Goal: Find specific page/section: Find specific page/section

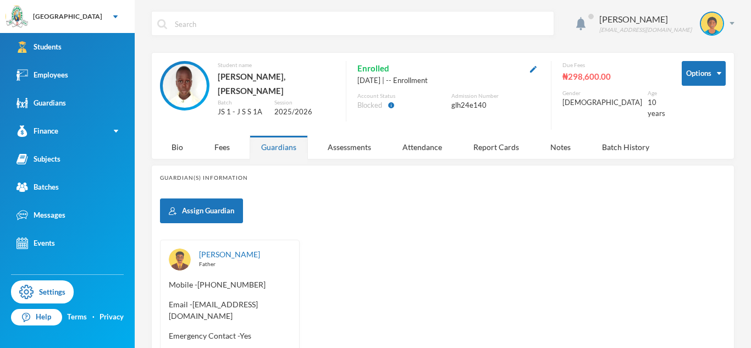
click at [100, 41] on link "Students" at bounding box center [67, 47] width 135 height 28
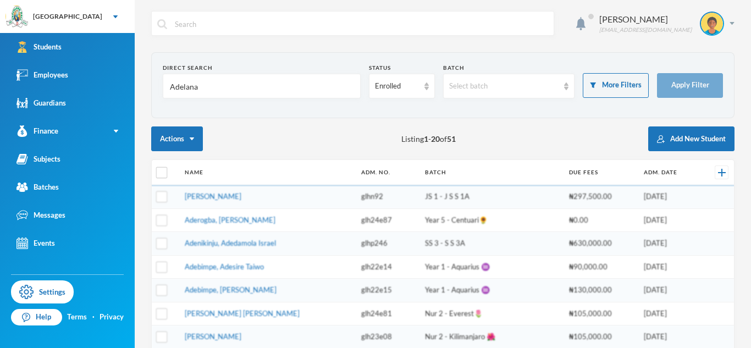
click at [184, 89] on input "Adelana" at bounding box center [262, 86] width 186 height 25
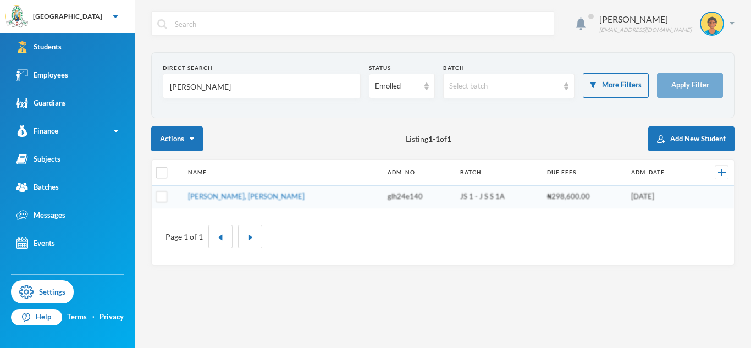
type input "Nadria"
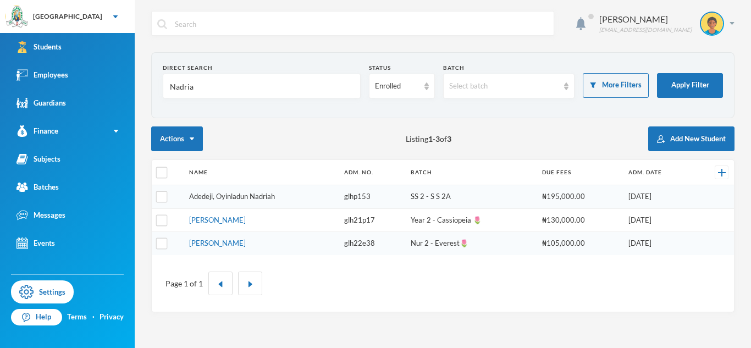
click at [239, 192] on link "Adedeji, Oyinladun Nadriah" at bounding box center [232, 196] width 86 height 9
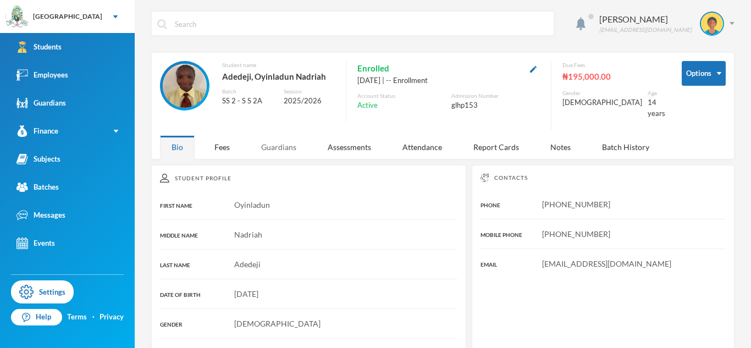
click at [268, 144] on div "Guardians" at bounding box center [279, 147] width 58 height 24
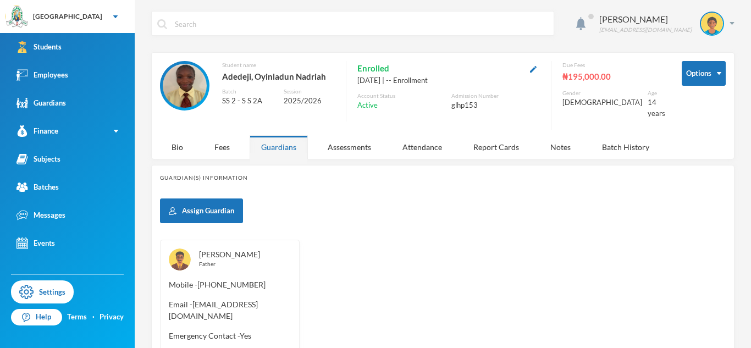
click at [240, 250] on link "[PERSON_NAME]" at bounding box center [229, 254] width 61 height 9
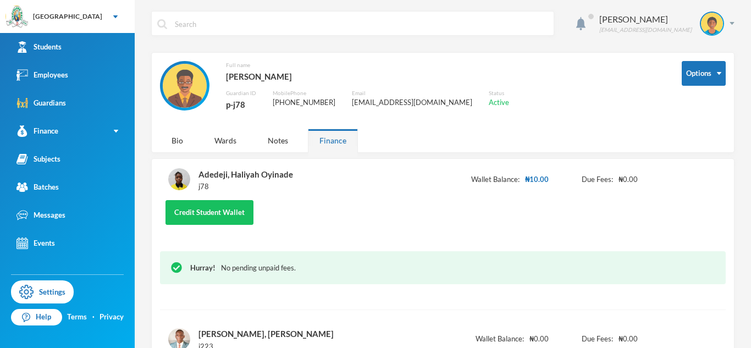
click at [240, 244] on div "Adedeji, Haliyah Oyinade j78 Wallet Balance: ₦10.00 Due Fees: ₦0.00 Credit Stud…" at bounding box center [443, 239] width 566 height 144
